Goal: Task Accomplishment & Management: Manage account settings

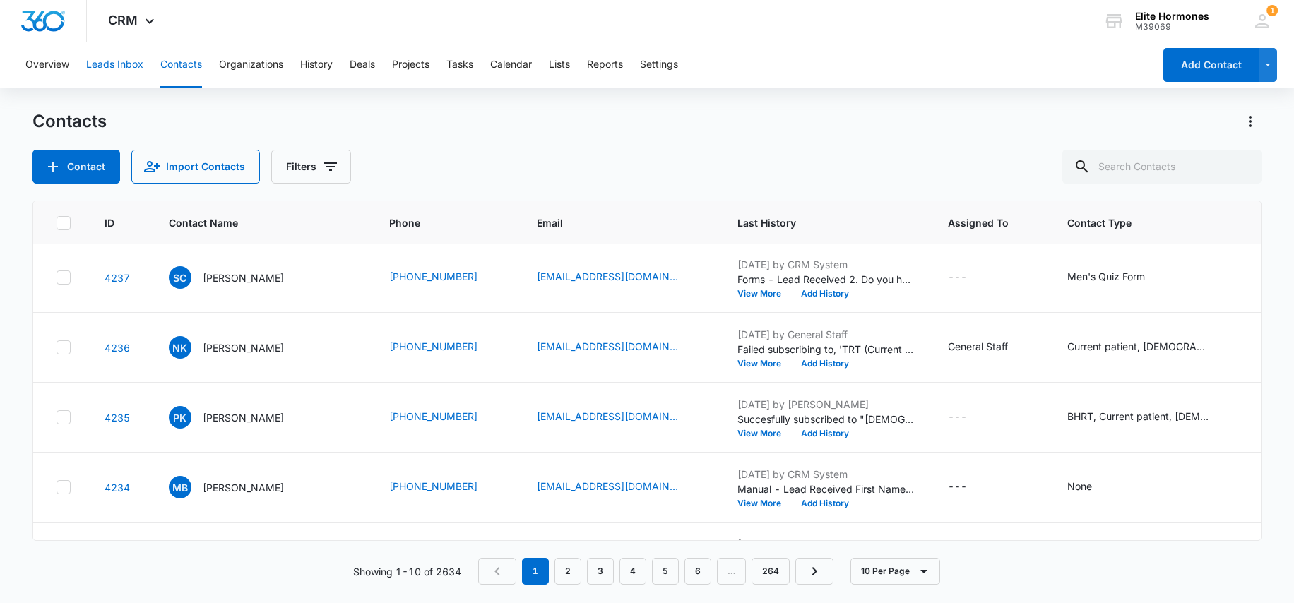
scroll to position [3, 0]
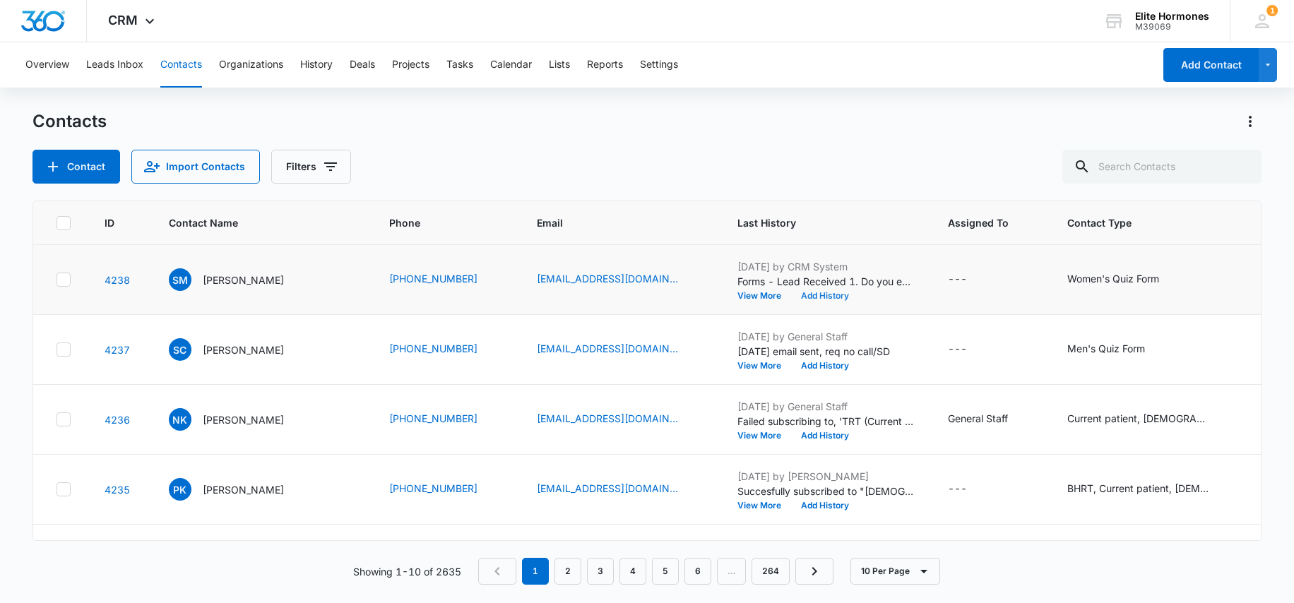
click at [819, 293] on button "Add History" at bounding box center [825, 296] width 68 height 8
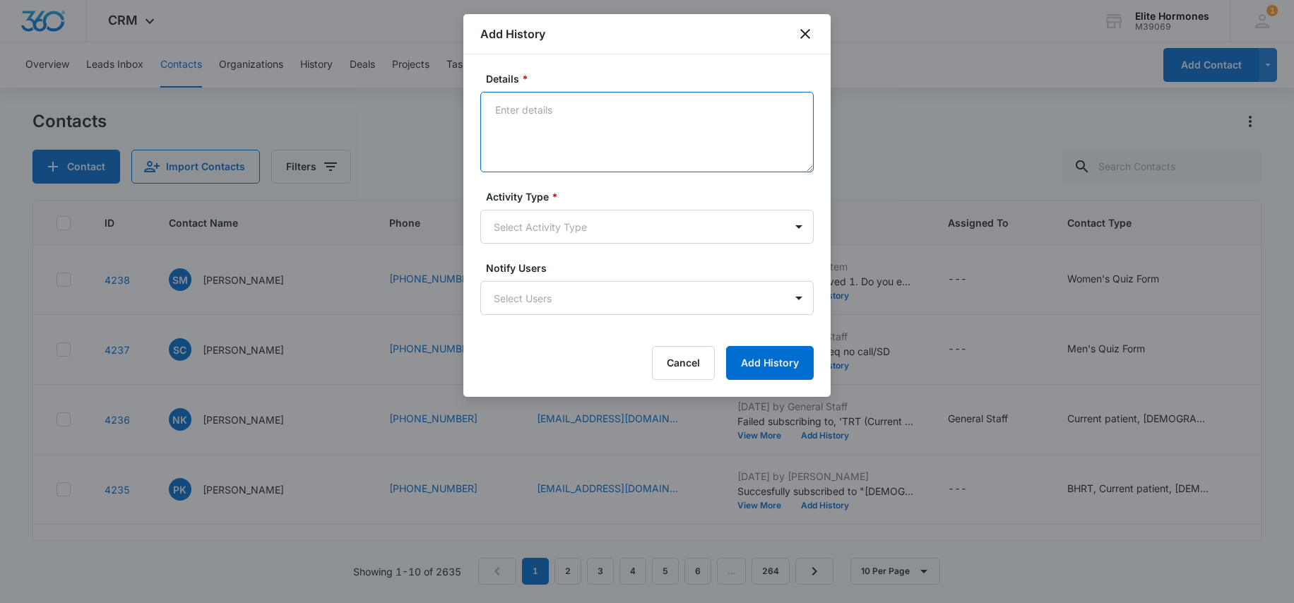
click at [509, 129] on textarea "Details *" at bounding box center [646, 132] width 333 height 81
type textarea "10/10/25 email sent, req no call/SD"
click at [624, 225] on body "CRM Apps Reputation Websites Forms CRM Email Social Content Ads Intelligence Fi…" at bounding box center [647, 301] width 1294 height 603
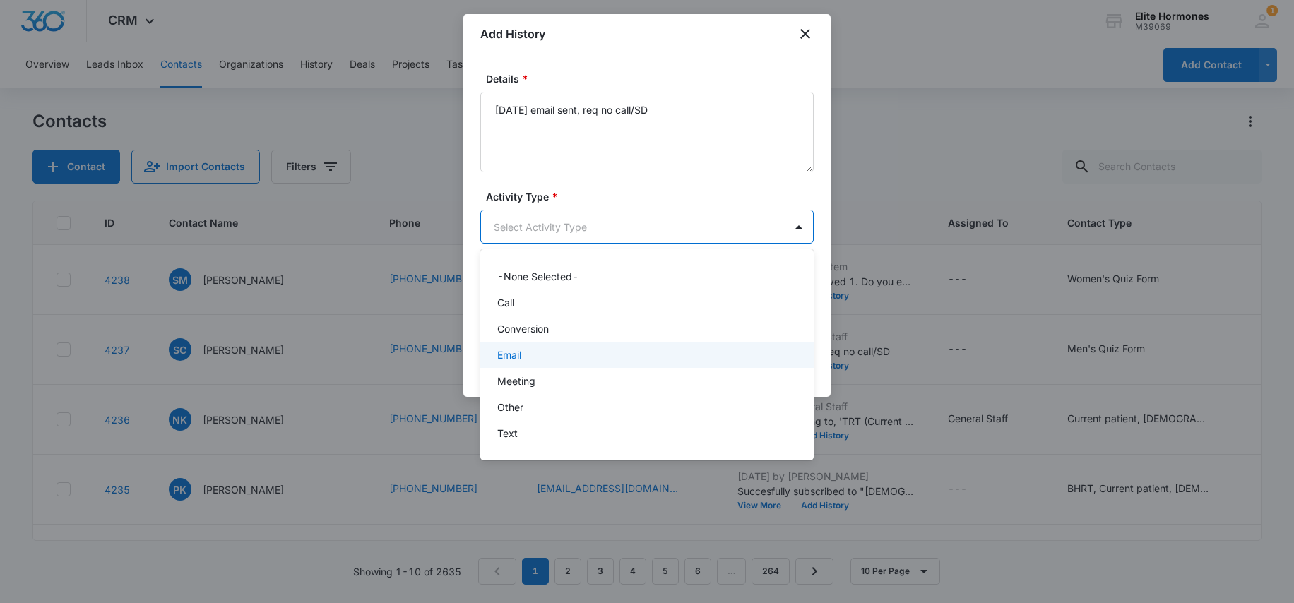
click at [618, 346] on div "Email" at bounding box center [646, 355] width 333 height 26
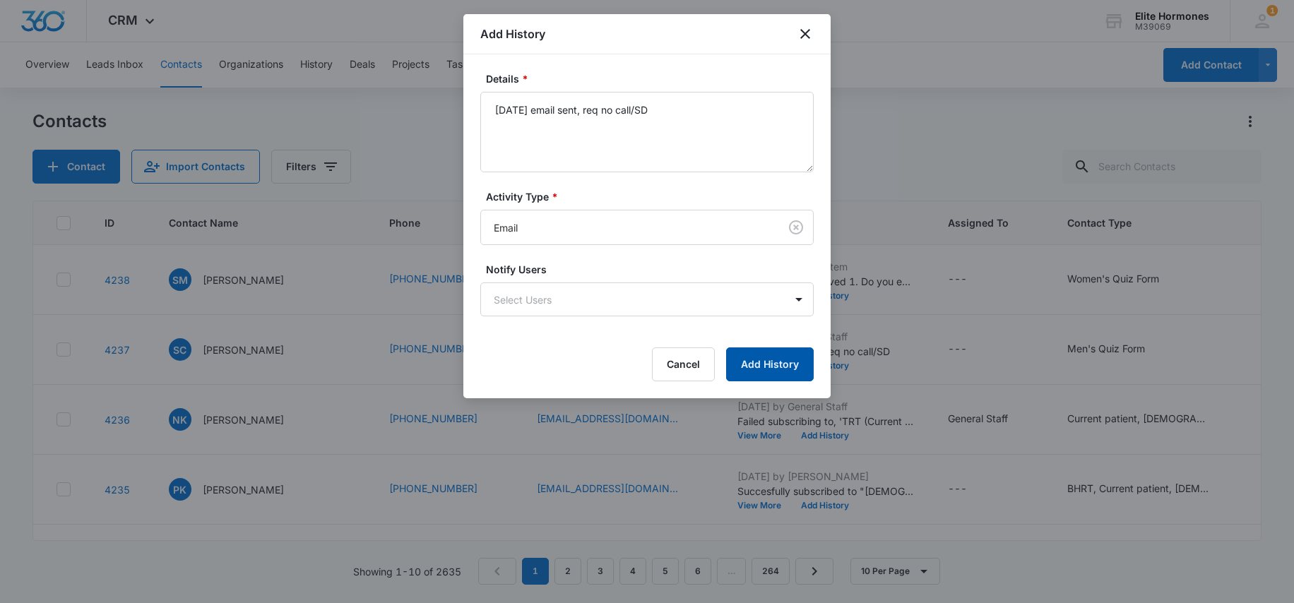
click at [757, 374] on button "Add History" at bounding box center [770, 365] width 88 height 34
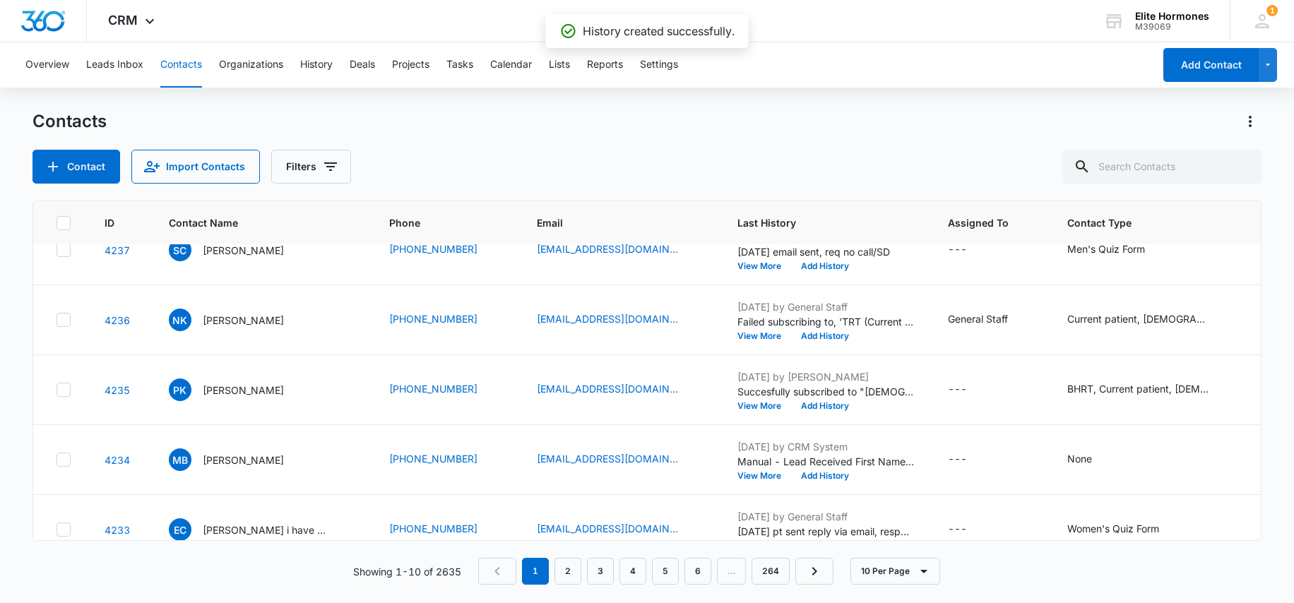
scroll to position [109, 0]
